Goal: Task Accomplishment & Management: Use online tool/utility

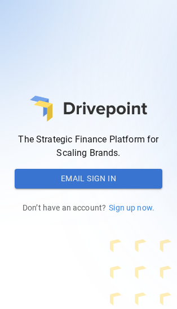
click at [95, 178] on button "Email Sign In" at bounding box center [89, 179] width 148 height 20
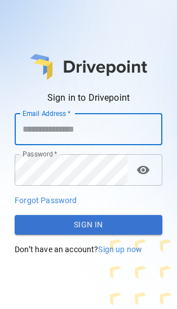
click at [68, 130] on input "Email Address   *" at bounding box center [89, 130] width 148 height 32
type input "**********"
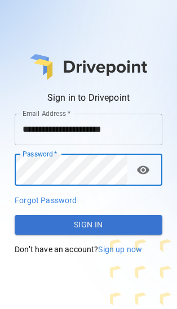
click at [96, 224] on button "Sign In" at bounding box center [89, 225] width 148 height 20
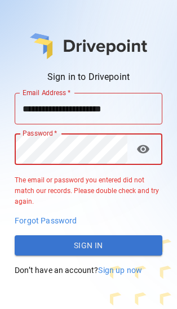
click at [144, 149] on span "visibility" at bounding box center [143, 150] width 14 height 14
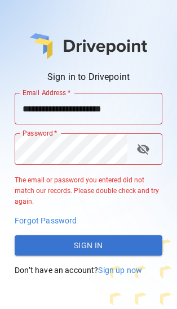
click at [66, 263] on div "**********" at bounding box center [89, 184] width 148 height 183
click at [66, 251] on button "Sign In" at bounding box center [89, 245] width 148 height 20
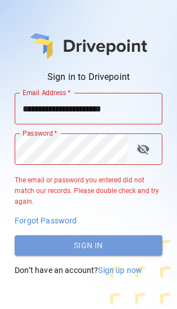
click at [73, 252] on button "Sign In" at bounding box center [89, 245] width 148 height 20
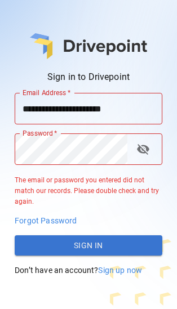
click at [66, 219] on span "Forgot Password" at bounding box center [46, 220] width 62 height 9
click at [108, 239] on button "Sign In" at bounding box center [89, 245] width 148 height 20
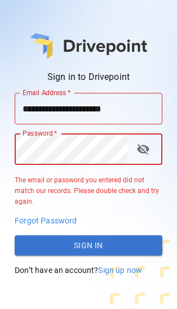
click at [0, 156] on html "**********" at bounding box center [88, 154] width 177 height 309
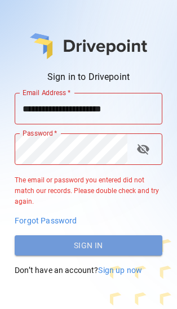
click at [35, 245] on button "Sign In" at bounding box center [89, 245] width 148 height 20
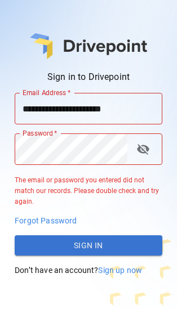
click at [41, 219] on span "Forgot Password" at bounding box center [46, 220] width 62 height 9
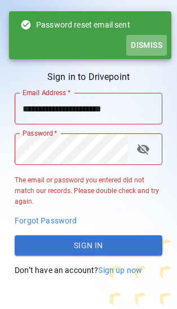
click at [142, 45] on button "Dismiss" at bounding box center [146, 45] width 41 height 21
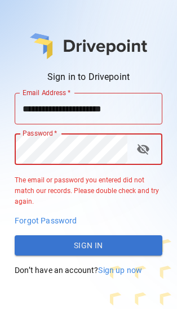
click at [106, 247] on button "Sign In" at bounding box center [89, 245] width 148 height 20
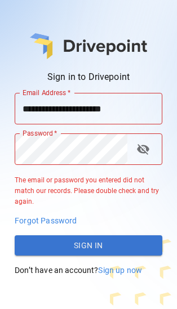
click at [52, 219] on span "Forgot Password" at bounding box center [46, 220] width 62 height 9
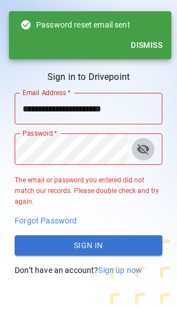
click at [146, 148] on span "visibility_off" at bounding box center [143, 150] width 14 height 14
click at [146, 148] on span "visibility" at bounding box center [143, 150] width 14 height 14
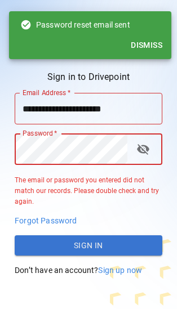
click at [0, 167] on html "**********" at bounding box center [88, 154] width 177 height 309
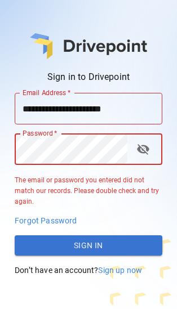
click at [26, 244] on button "Sign In" at bounding box center [89, 245] width 148 height 20
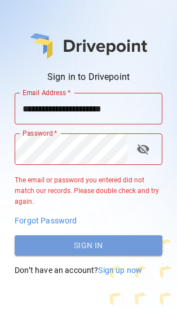
click at [95, 251] on button "Sign In" at bounding box center [89, 245] width 148 height 20
